Goal: Task Accomplishment & Management: Complete application form

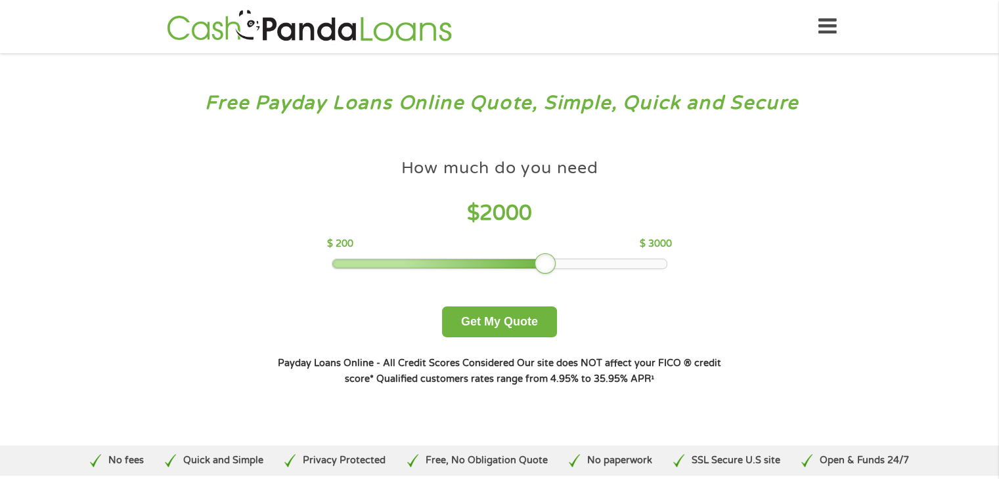
drag, startPoint x: 429, startPoint y: 267, endPoint x: 557, endPoint y: 267, distance: 128.1
click at [556, 267] on div at bounding box center [545, 264] width 21 height 21
click at [493, 317] on button "Get My Quote" at bounding box center [499, 322] width 115 height 31
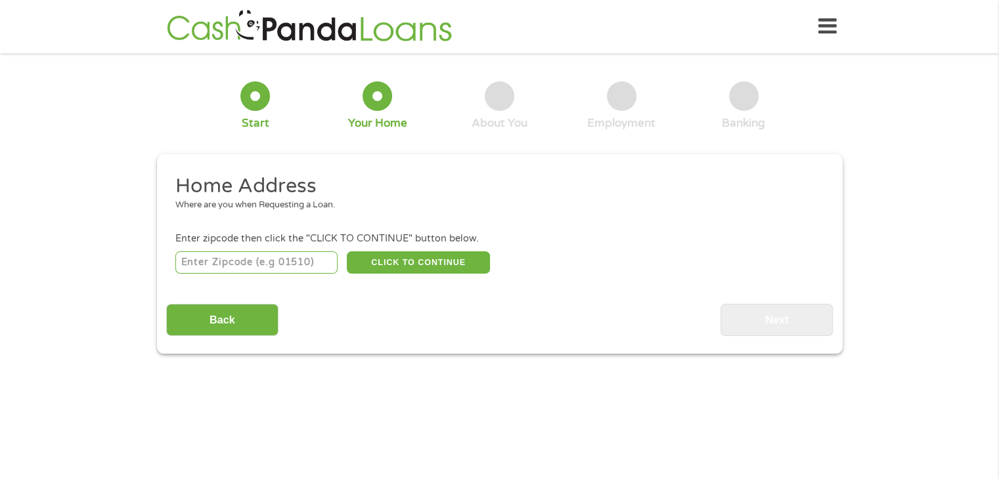
click at [221, 265] on input "number" at bounding box center [256, 263] width 162 height 22
type input "19720"
click at [376, 255] on button "CLICK TO CONTINUE" at bounding box center [418, 263] width 143 height 22
type input "19720"
type input "[GEOGRAPHIC_DATA]"
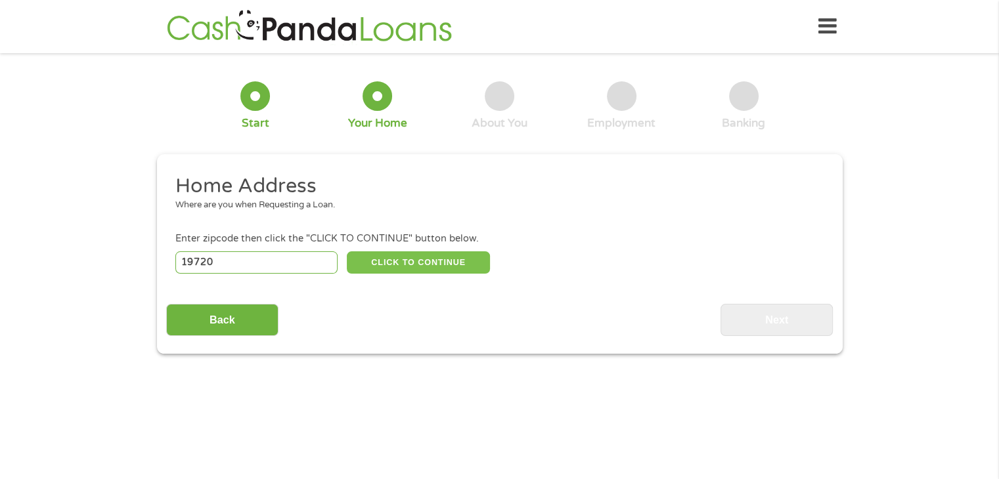
select select "[US_STATE]"
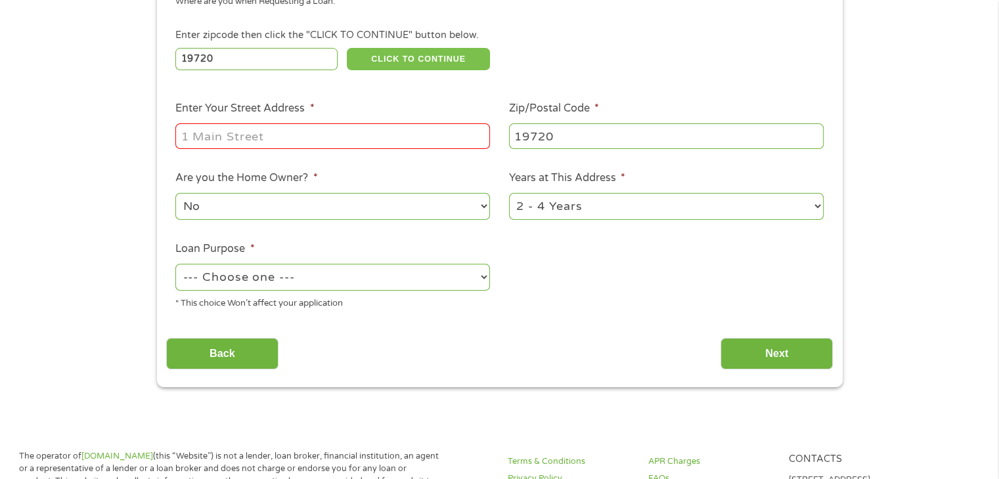
scroll to position [208, 0]
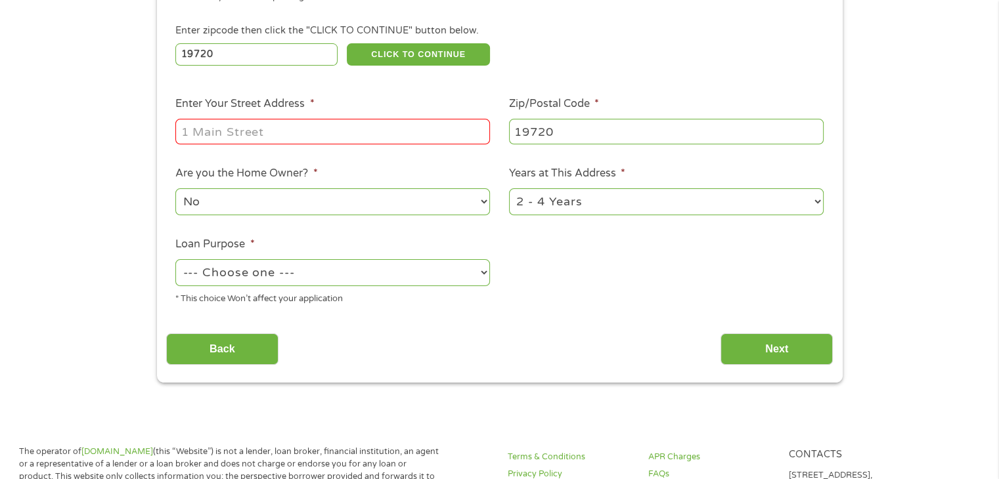
click at [197, 135] on input "Enter Your Street Address *" at bounding box center [332, 131] width 315 height 25
type input "[STREET_ADDRESS]"
click at [433, 274] on select "--- Choose one --- Pay Bills Debt Consolidation Home Improvement Major Purchase…" at bounding box center [332, 272] width 315 height 27
select select "majorpurchase"
click at [175, 261] on select "--- Choose one --- Pay Bills Debt Consolidation Home Improvement Major Purchase…" at bounding box center [332, 272] width 315 height 27
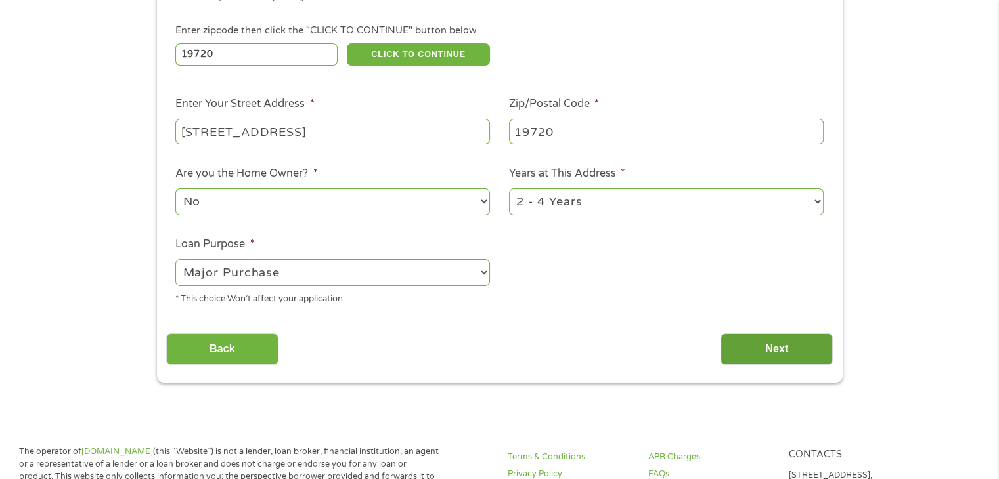
click at [771, 346] on input "Next" at bounding box center [776, 350] width 112 height 32
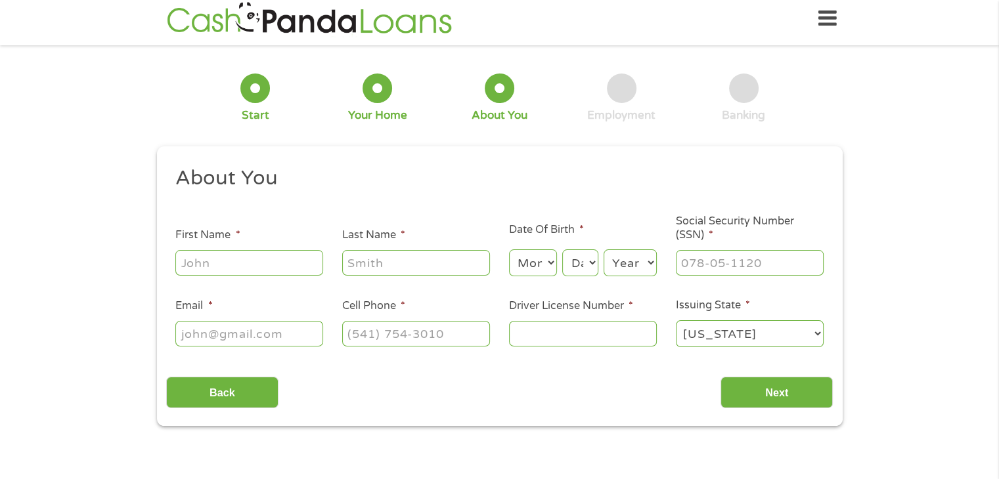
scroll to position [0, 0]
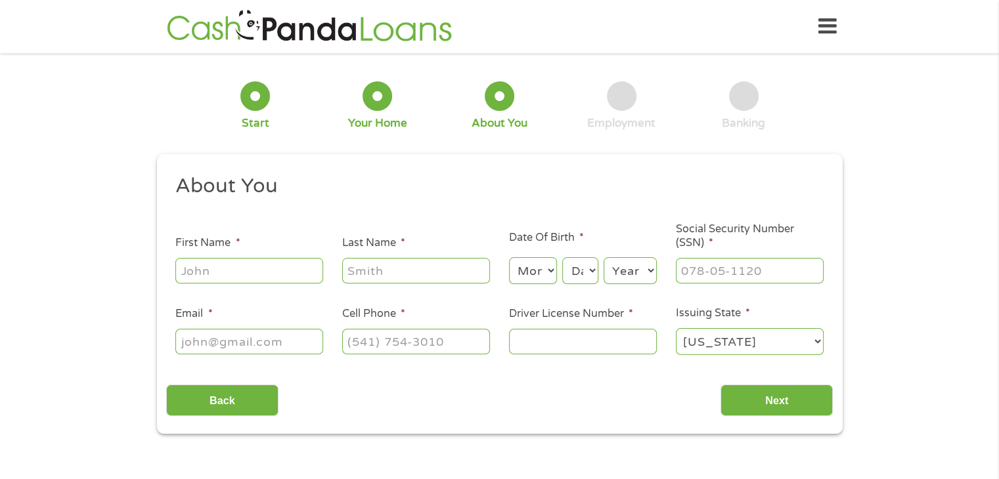
click at [203, 271] on input "First Name *" at bounding box center [249, 270] width 148 height 25
type input "Harkles"
click at [366, 271] on input "Last Name *" at bounding box center [416, 270] width 148 height 25
type input "[PERSON_NAME]"
click at [525, 269] on select "Month 1 2 3 4 5 6 7 8 9 10 11 12" at bounding box center [533, 270] width 48 height 27
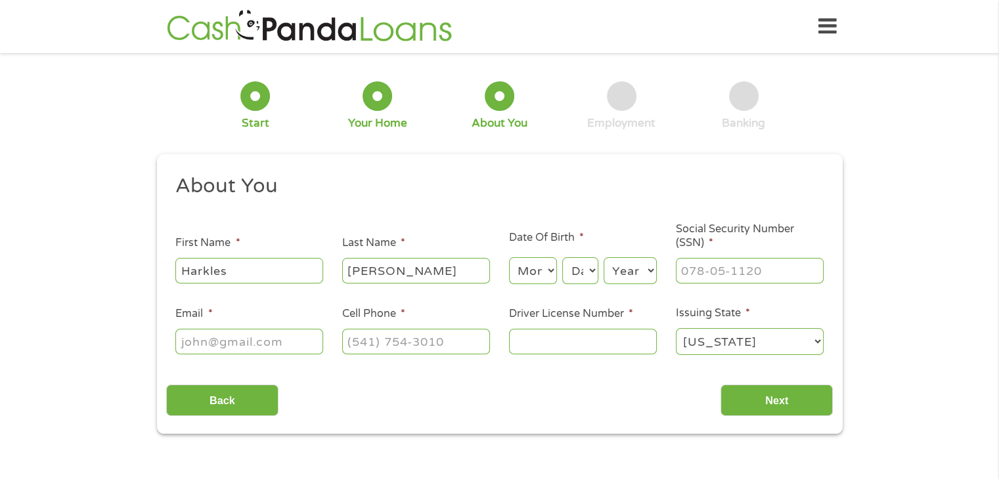
select select "7"
click at [509, 258] on select "Month 1 2 3 4 5 6 7 8 9 10 11 12" at bounding box center [533, 270] width 48 height 27
click at [570, 275] on select "Day 1 2 3 4 5 6 7 8 9 10 11 12 13 14 15 16 17 18 19 20 21 22 23 24 25 26 27 28 …" at bounding box center [579, 270] width 35 height 27
select select "12"
click at [562, 258] on select "Day 1 2 3 4 5 6 7 8 9 10 11 12 13 14 15 16 17 18 19 20 21 22 23 24 25 26 27 28 …" at bounding box center [579, 270] width 35 height 27
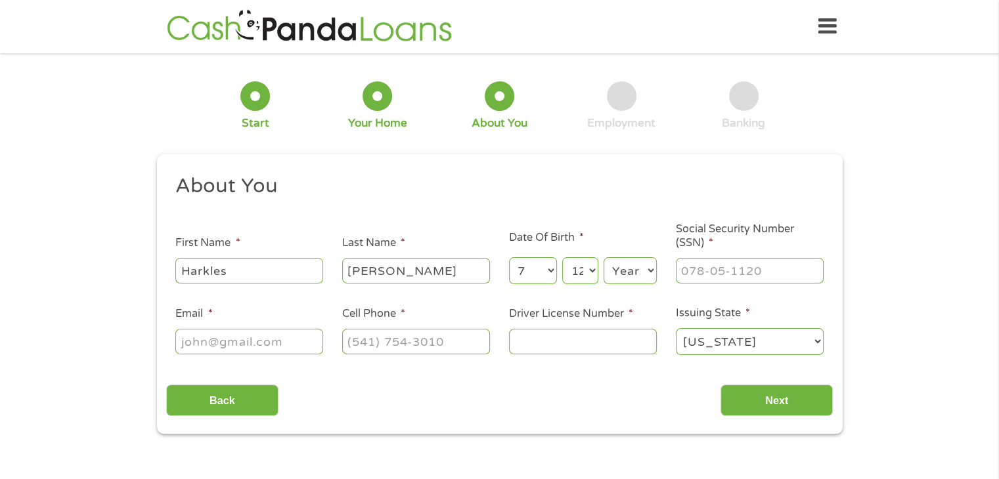
click at [618, 263] on select "Year [DATE] 2006 2005 2004 2003 2002 2001 2000 1999 1998 1997 1996 1995 1994 19…" at bounding box center [630, 270] width 53 height 27
click at [622, 265] on select "Year [DATE] 2006 2005 2004 2003 2002 2001 2000 1999 1998 1997 1996 1995 1994 19…" at bounding box center [630, 270] width 53 height 27
select select "1970"
click at [604, 258] on select "Year [DATE] 2006 2005 2004 2003 2002 2001 2000 1999 1998 1997 1996 1995 1994 19…" at bounding box center [630, 270] width 53 height 27
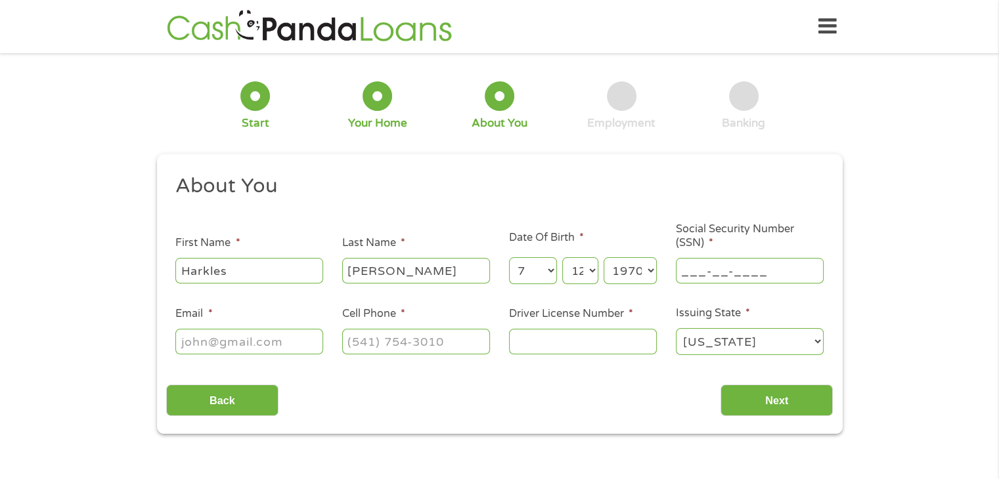
click at [690, 275] on input "___-__-____" at bounding box center [750, 270] width 148 height 25
type input "222-86-5607"
click at [194, 348] on input "Email *" at bounding box center [249, 341] width 148 height 25
type input "[EMAIL_ADDRESS][DOMAIN_NAME]"
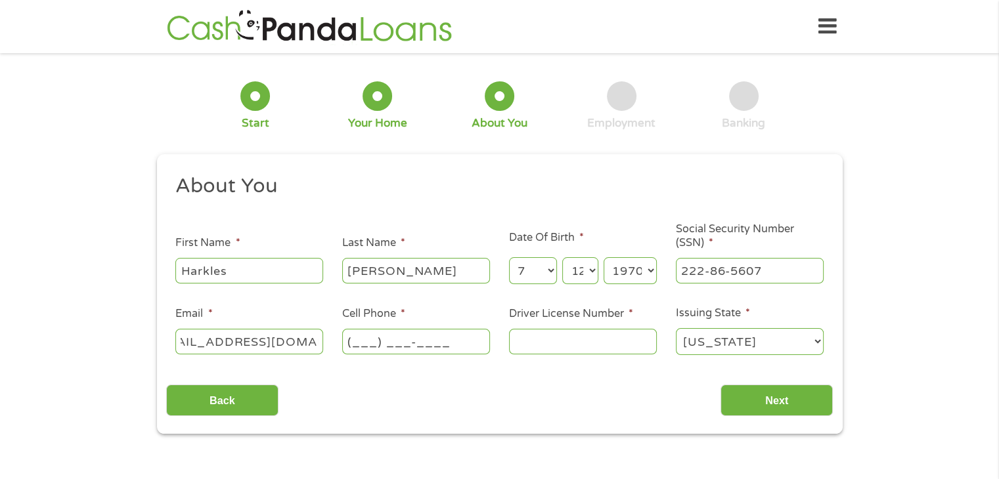
scroll to position [0, 0]
click at [352, 341] on input "(___) ___-____" at bounding box center [416, 341] width 148 height 25
type input "[PHONE_NUMBER]"
click at [515, 343] on input "Driver License Number *" at bounding box center [583, 341] width 148 height 25
type input "852510"
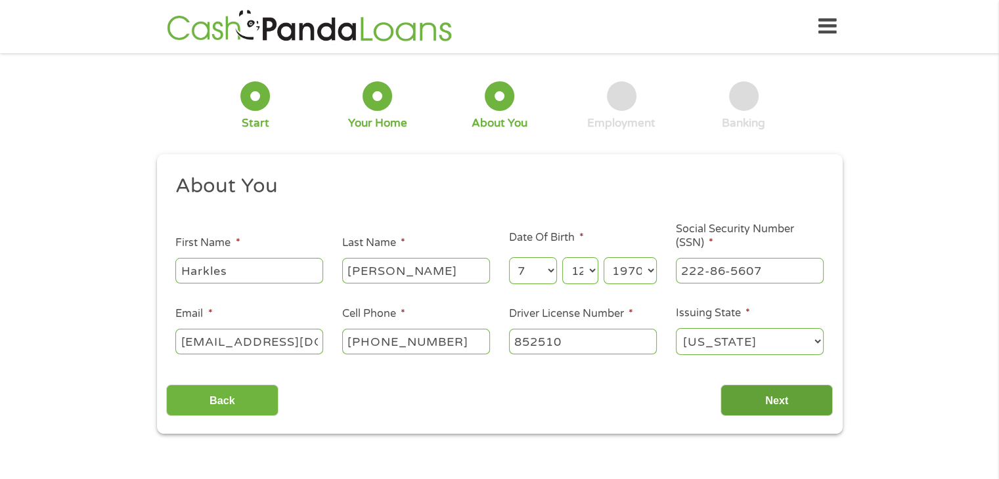
click at [778, 400] on input "Next" at bounding box center [776, 401] width 112 height 32
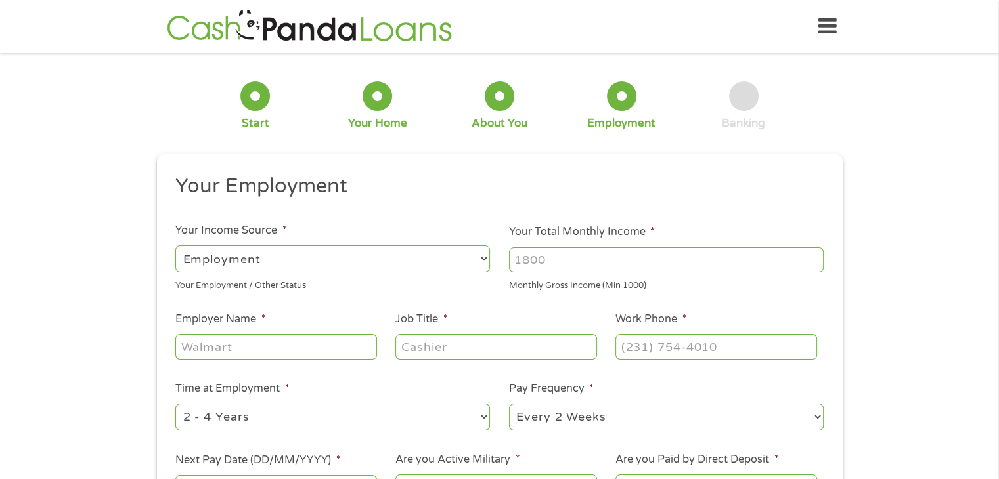
scroll to position [5, 5]
click at [485, 257] on select "--- Choose one --- Employment [DEMOGRAPHIC_DATA] Benefits" at bounding box center [332, 259] width 315 height 27
select select "benefits"
click at [175, 246] on select "--- Choose one --- Employment [DEMOGRAPHIC_DATA] Benefits" at bounding box center [332, 259] width 315 height 27
type input "Other"
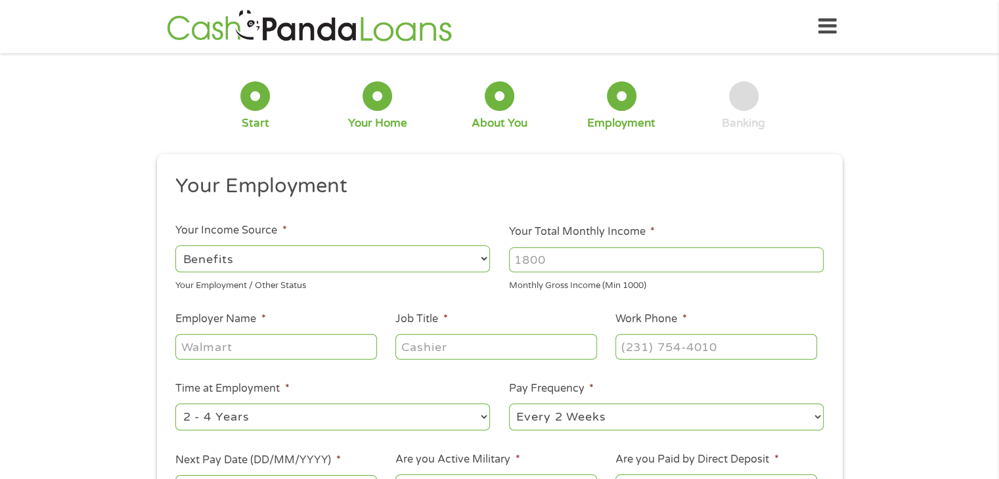
type input "[PHONE_NUMBER]"
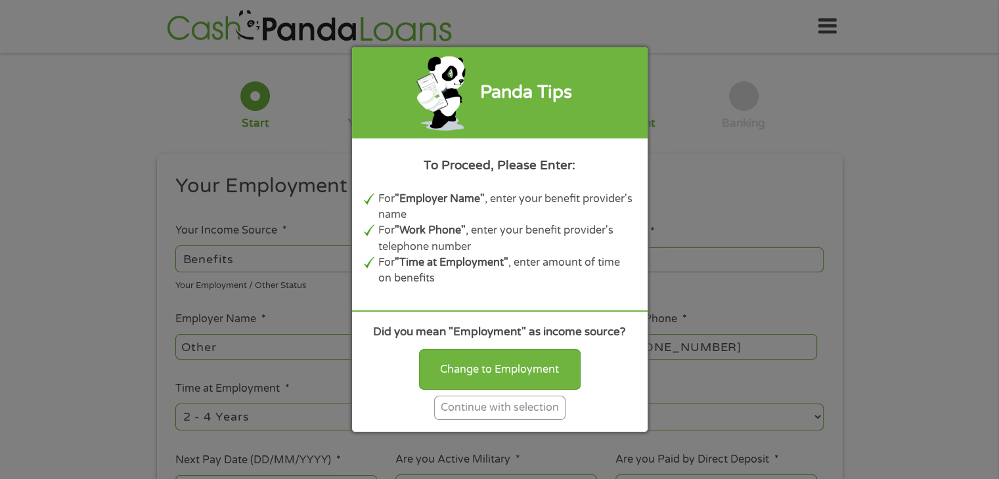
click at [456, 400] on div "Continue with selection" at bounding box center [499, 408] width 131 height 24
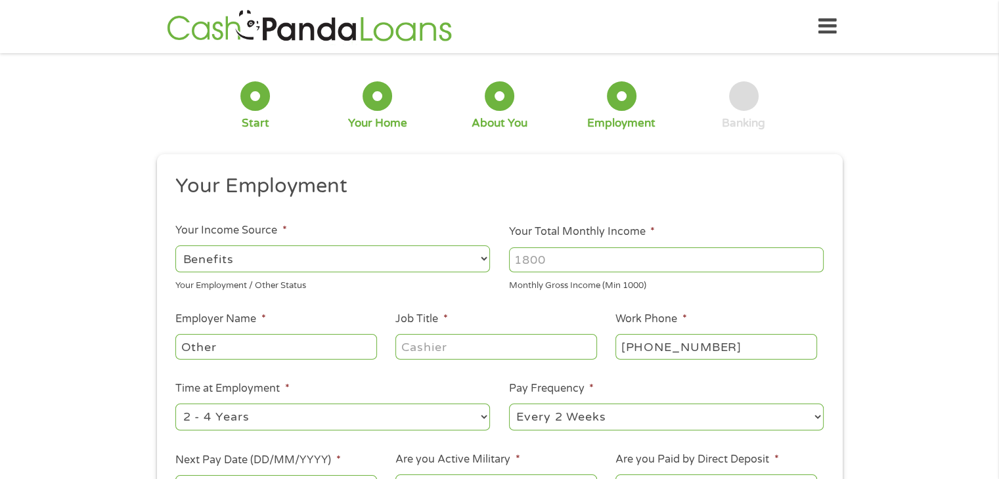
click at [520, 258] on input "Your Total Monthly Income *" at bounding box center [666, 260] width 315 height 25
type input "4000"
click at [232, 338] on input "Other" at bounding box center [275, 346] width 201 height 25
type input "OtherState street"
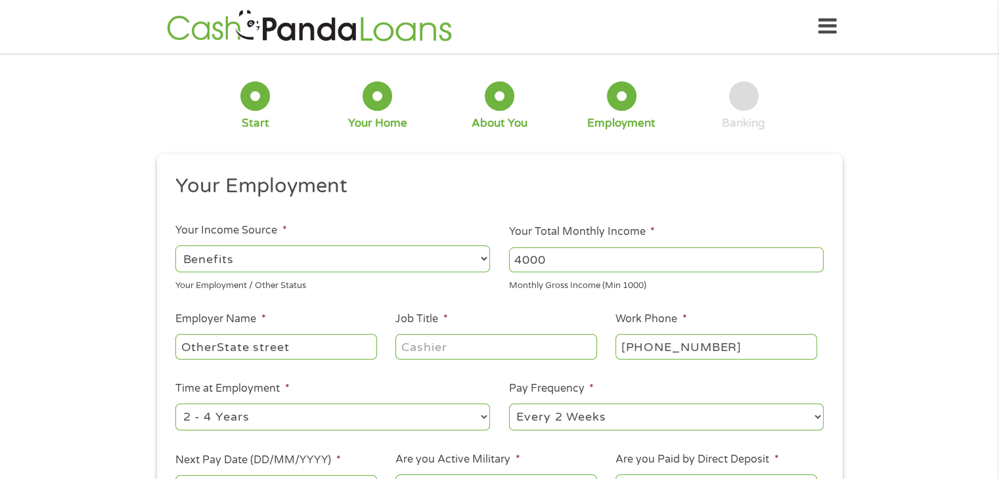
click at [427, 350] on input "Job Title *" at bounding box center [495, 346] width 201 height 25
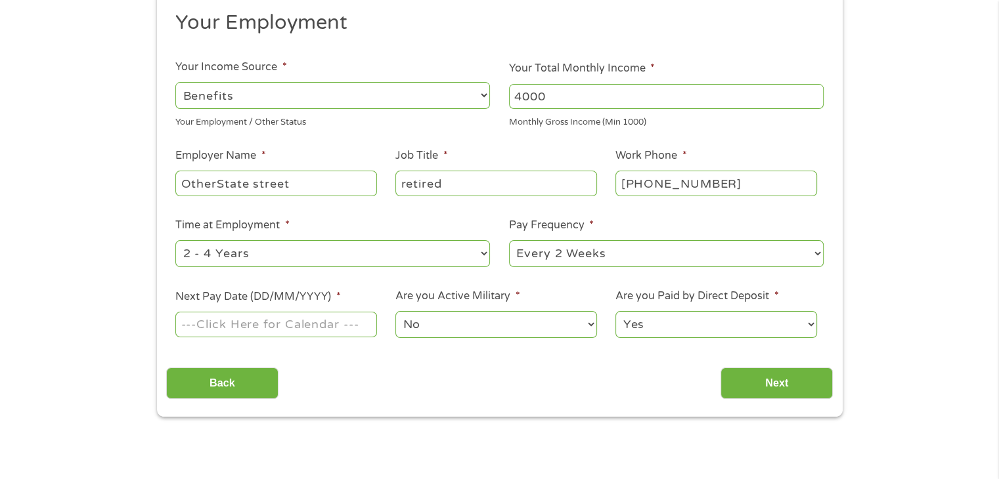
scroll to position [164, 0]
type input "retired"
click at [558, 249] on select "--- Choose one --- Every 2 Weeks Every Week Monthly Semi-Monthly" at bounding box center [666, 253] width 315 height 27
select select "semimonthly"
click at [509, 240] on select "--- Choose one --- Every 2 Weeks Every Week Monthly Semi-Monthly" at bounding box center [666, 253] width 315 height 27
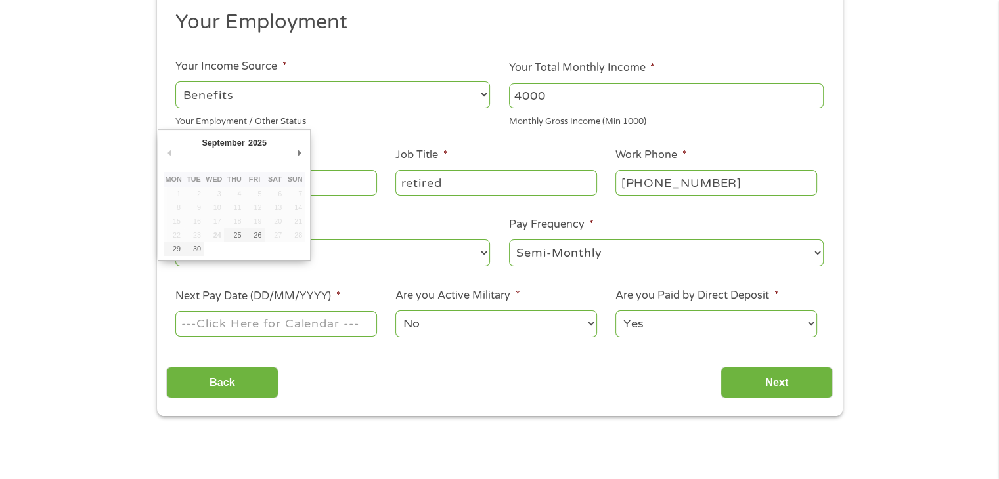
click at [279, 329] on input "Next Pay Date (DD/MM/YYYY) *" at bounding box center [275, 323] width 201 height 25
type input "[DATE]"
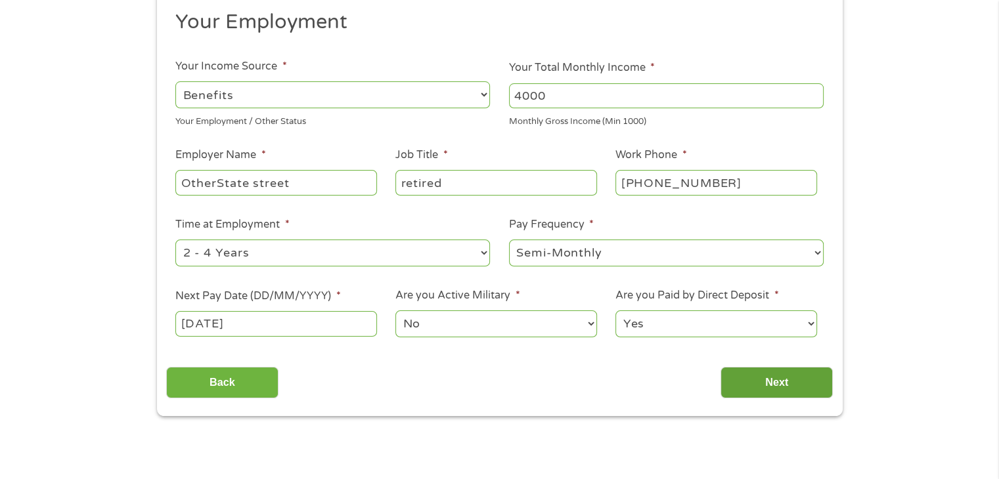
click at [778, 375] on input "Next" at bounding box center [776, 383] width 112 height 32
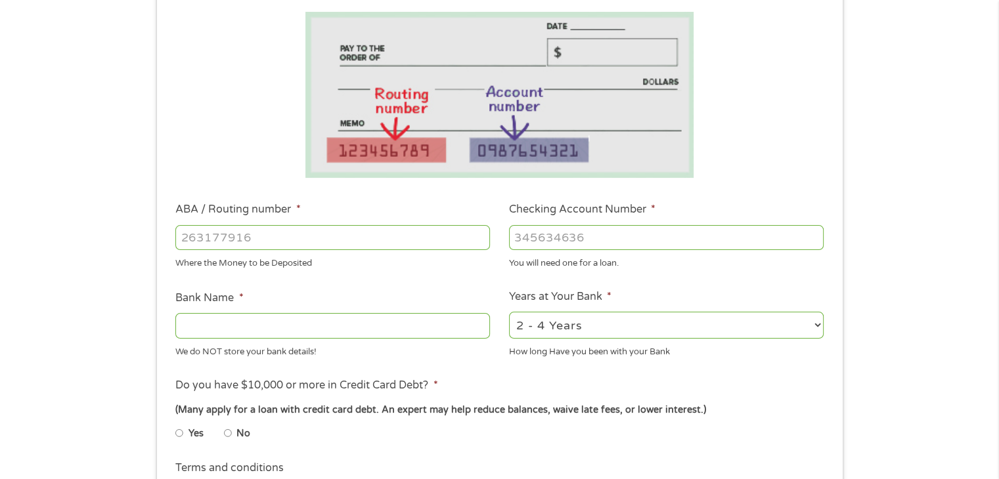
scroll to position [219, 0]
click at [259, 241] on input "ABA / Routing number *" at bounding box center [332, 239] width 315 height 25
type input "031201360"
type input "TD BANK NA"
type input "031201360"
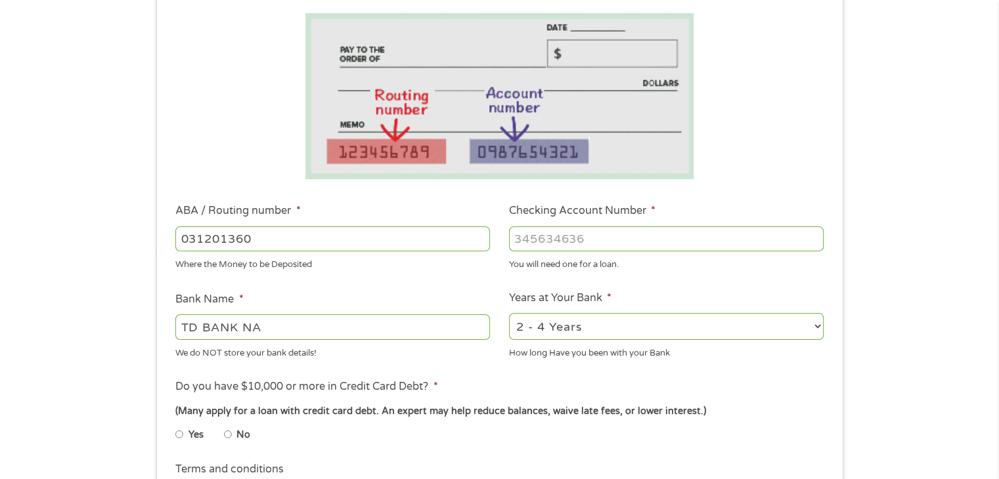
click at [521, 240] on input "Checking Account Number *" at bounding box center [666, 239] width 315 height 25
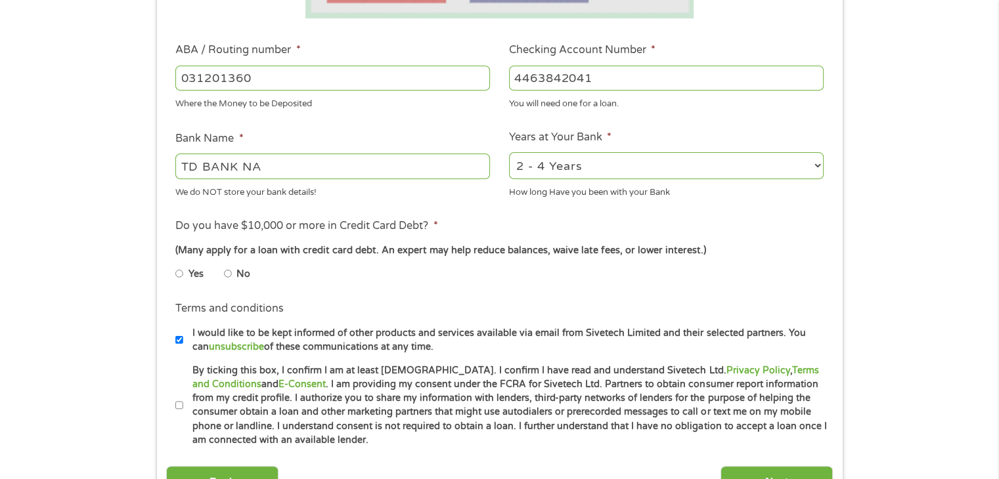
scroll to position [384, 0]
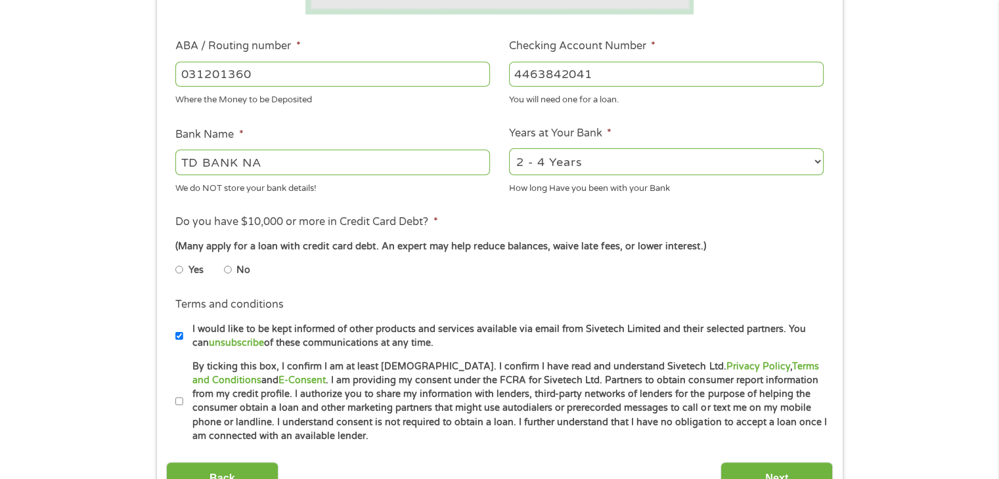
type input "4463842041"
click at [225, 269] on input "No" at bounding box center [228, 269] width 8 height 21
radio input "true"
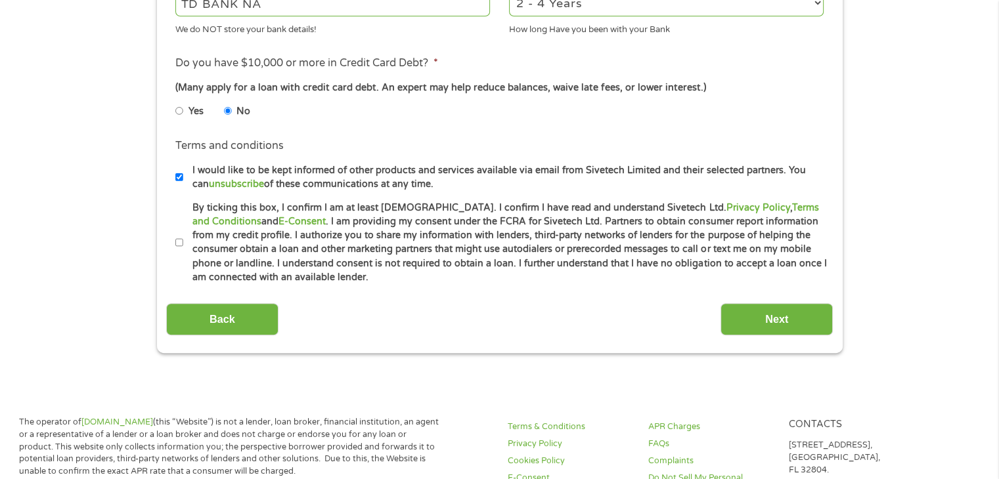
scroll to position [548, 0]
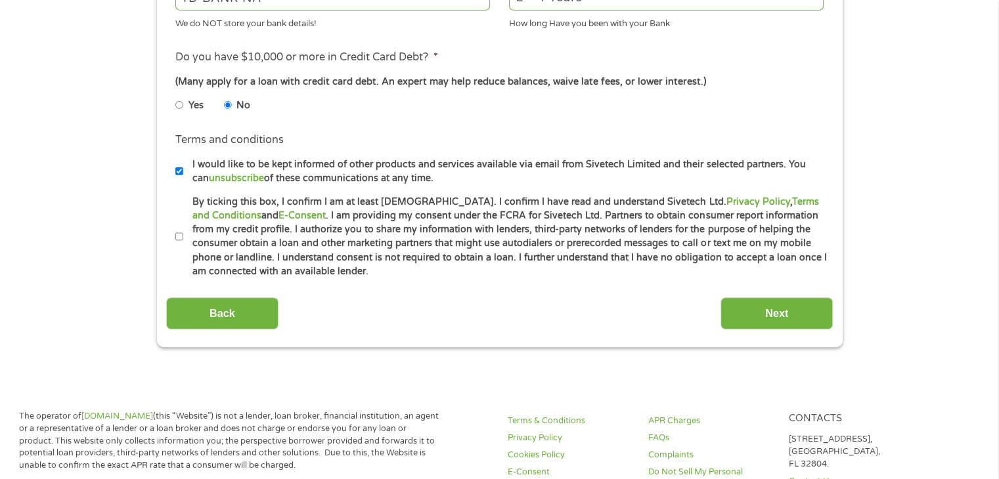
click at [179, 236] on input "By ticking this box, I confirm I am at least [DEMOGRAPHIC_DATA]. I confirm I ha…" at bounding box center [179, 237] width 8 height 21
checkbox input "true"
click at [772, 309] on input "Next" at bounding box center [776, 314] width 112 height 32
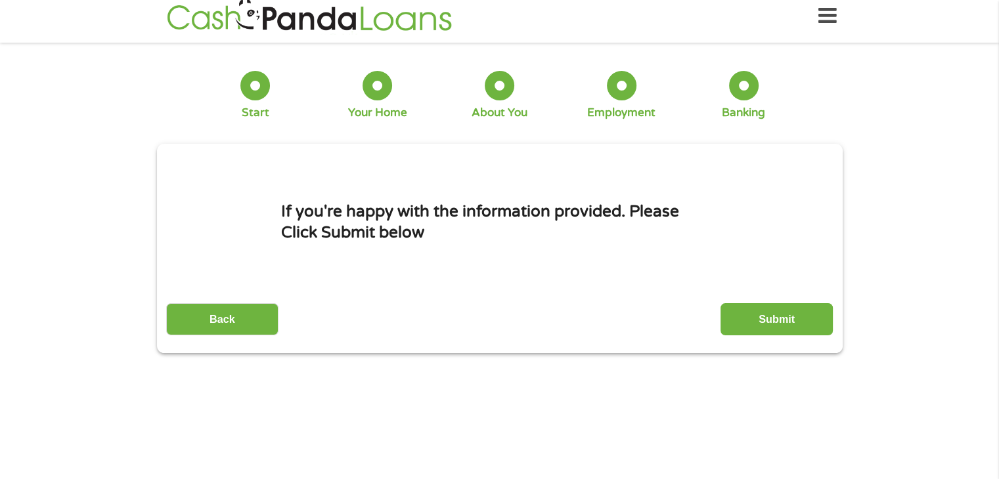
scroll to position [0, 0]
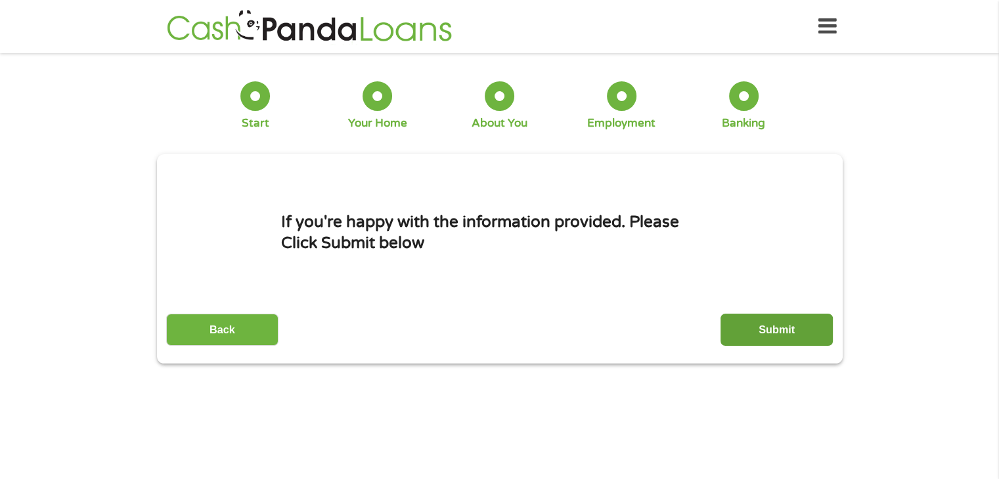
click at [782, 326] on input "Submit" at bounding box center [776, 330] width 112 height 32
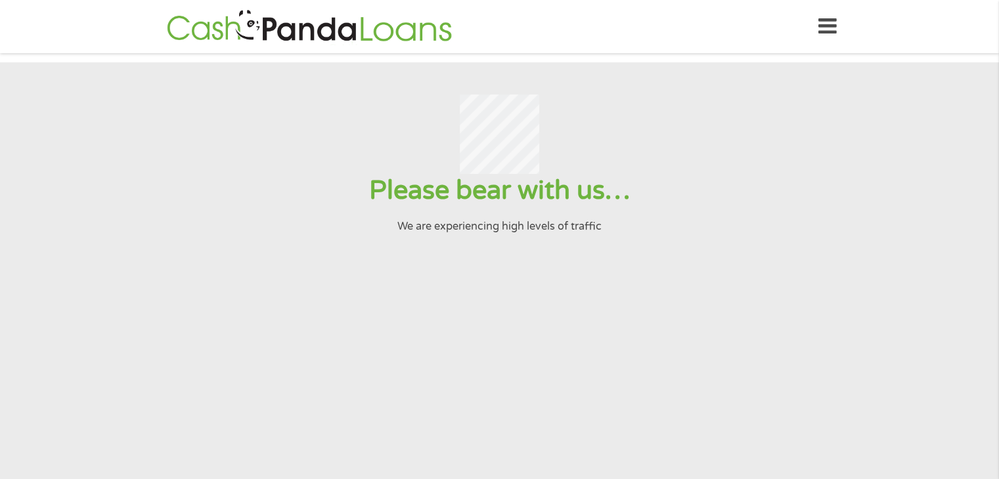
click at [720, 314] on input "Submit" at bounding box center [776, 330] width 112 height 32
